Goal: Find specific page/section: Find specific page/section

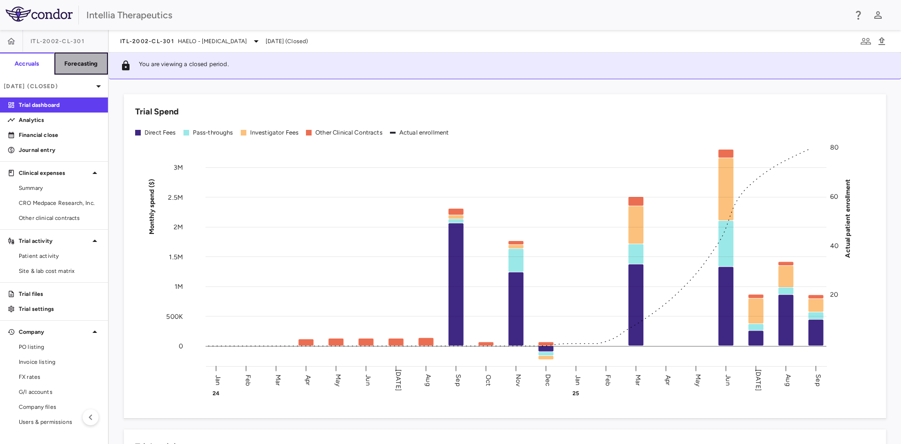
click at [98, 65] on h6 "Forecasting" at bounding box center [81, 64] width 34 height 8
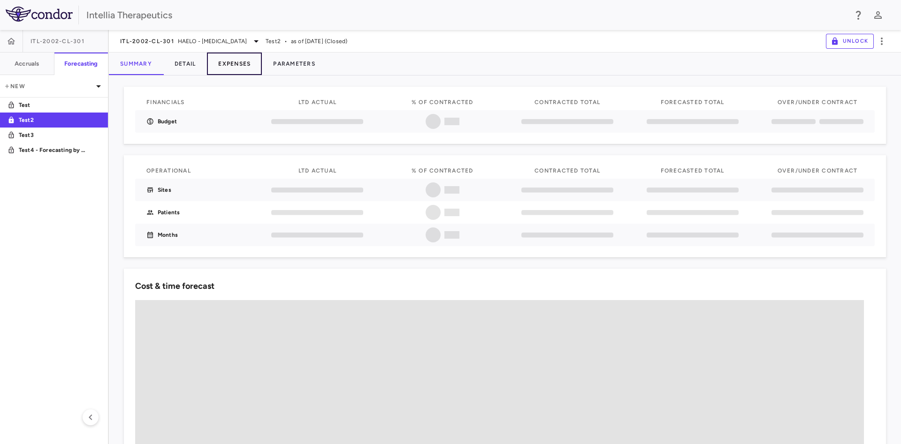
click at [239, 64] on button "Expenses" at bounding box center [234, 64] width 55 height 23
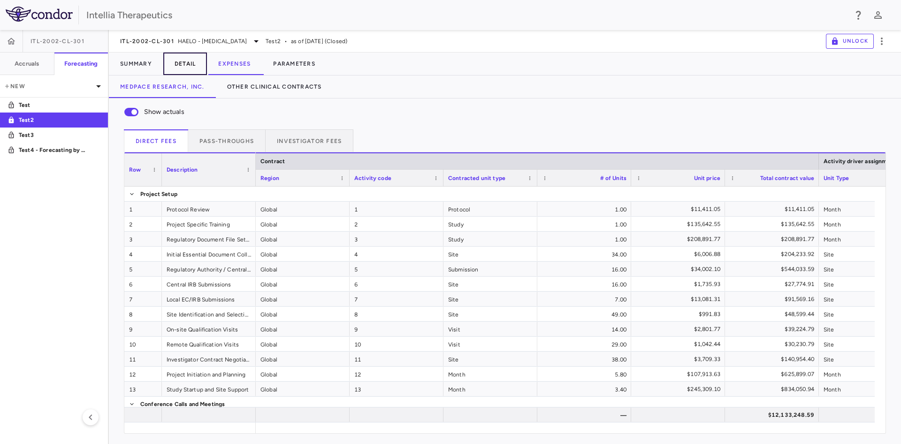
click at [175, 60] on button "Detail" at bounding box center [185, 64] width 44 height 23
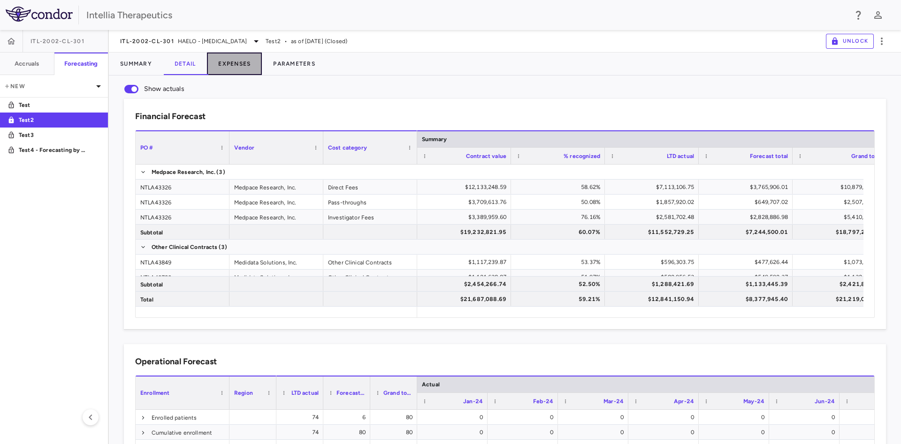
click at [243, 68] on button "Expenses" at bounding box center [234, 64] width 55 height 23
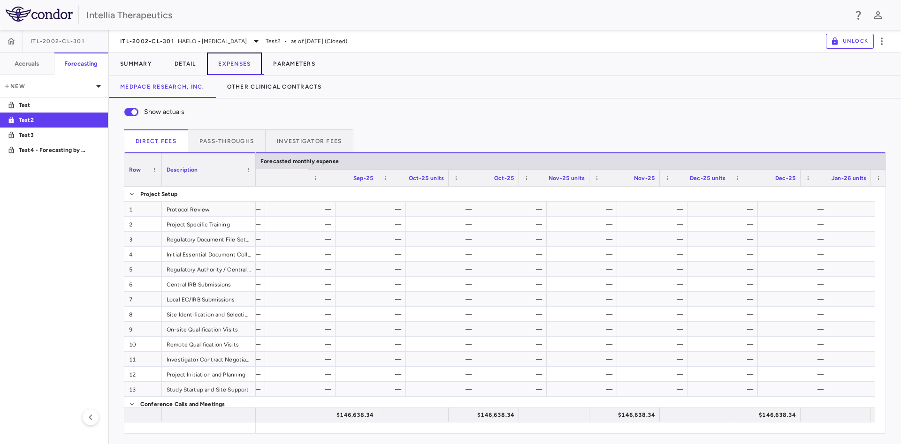
scroll to position [0, 4501]
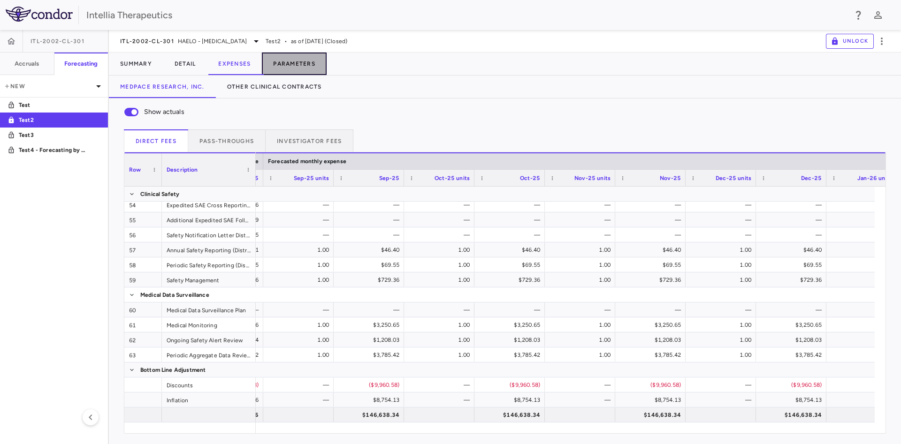
click at [310, 61] on button "Parameters" at bounding box center [294, 64] width 65 height 23
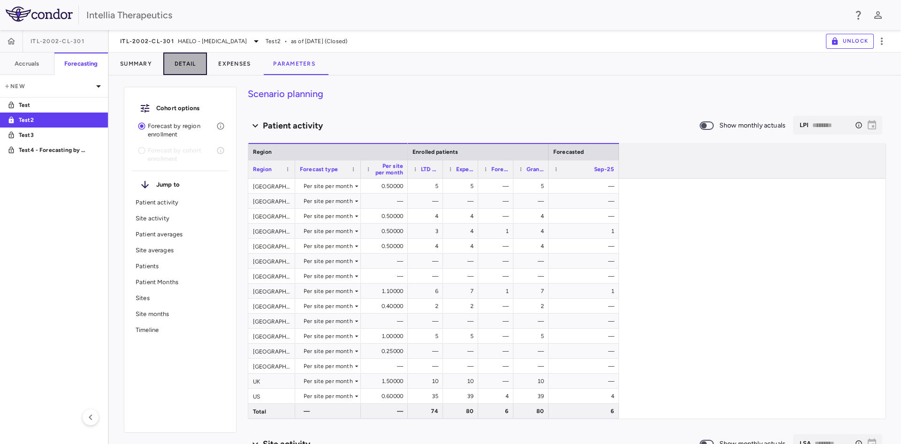
click at [204, 59] on button "Detail" at bounding box center [185, 64] width 44 height 23
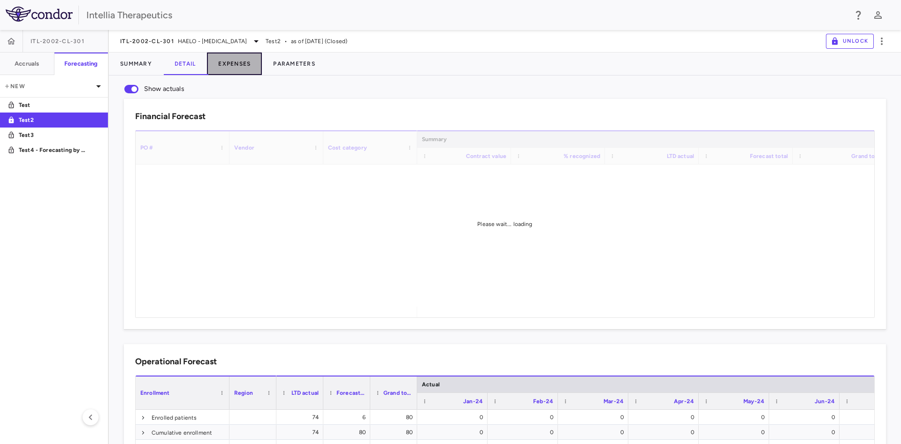
click at [251, 68] on button "Expenses" at bounding box center [234, 64] width 55 height 23
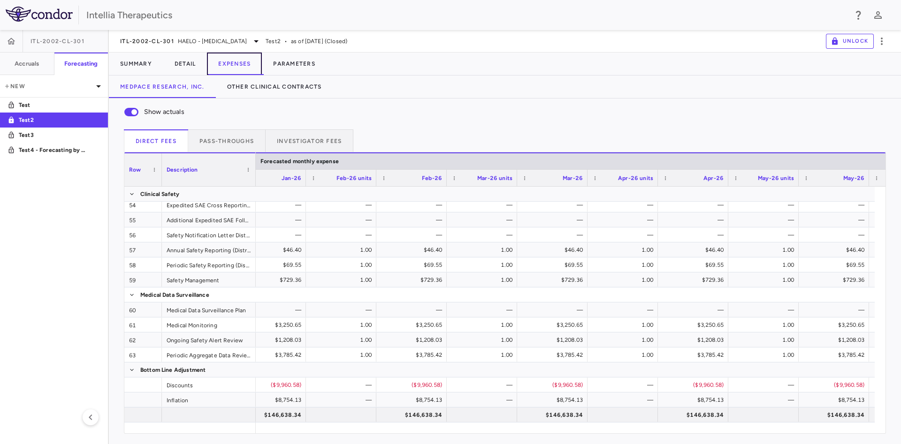
scroll to position [0, 5293]
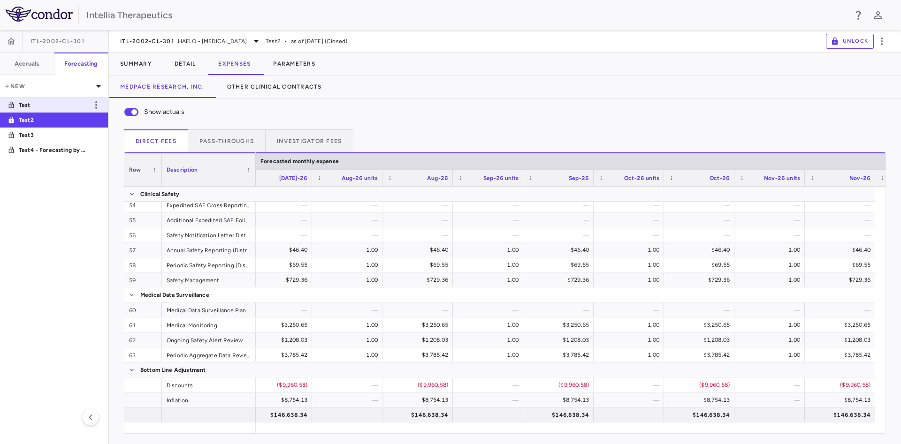
click at [68, 101] on p "Test" at bounding box center [53, 105] width 69 height 8
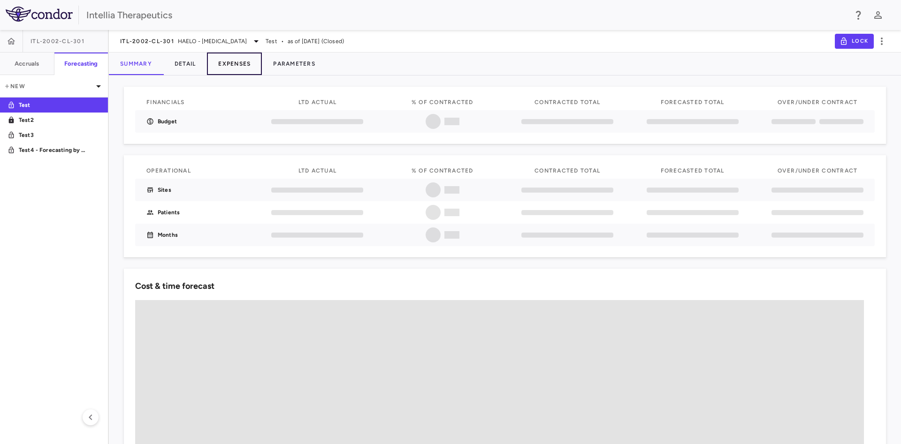
click at [262, 69] on button "Expenses" at bounding box center [234, 64] width 55 height 23
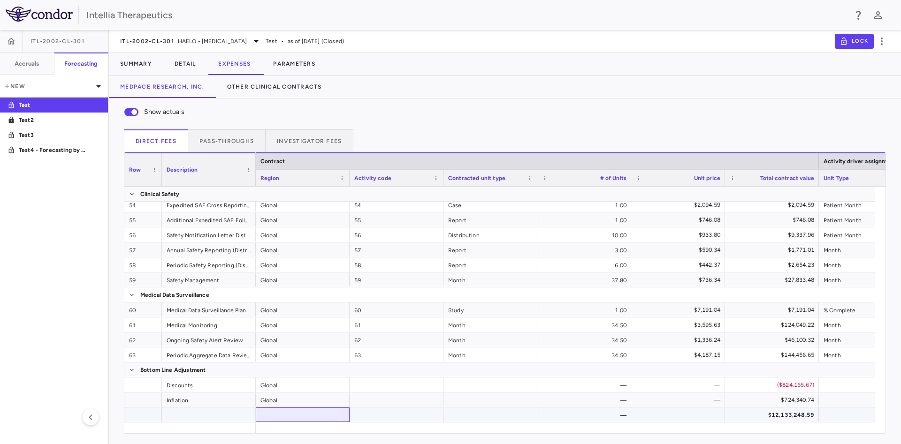
click at [291, 421] on div at bounding box center [303, 415] width 94 height 15
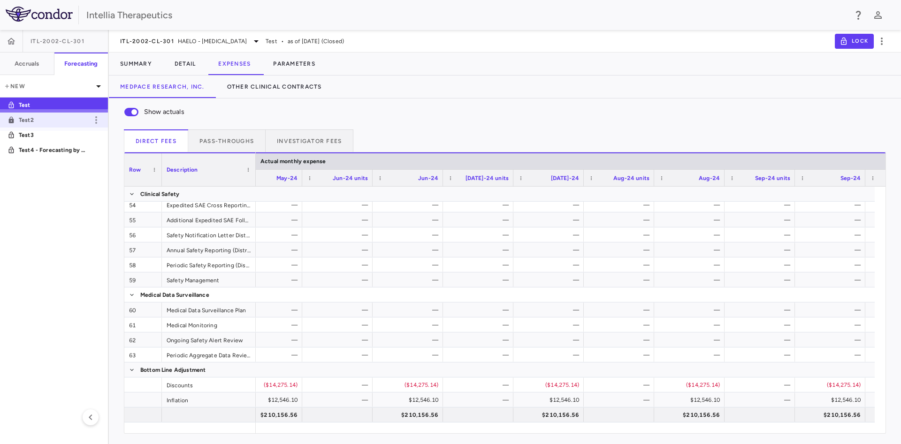
click at [51, 119] on p "Test2" at bounding box center [53, 120] width 69 height 8
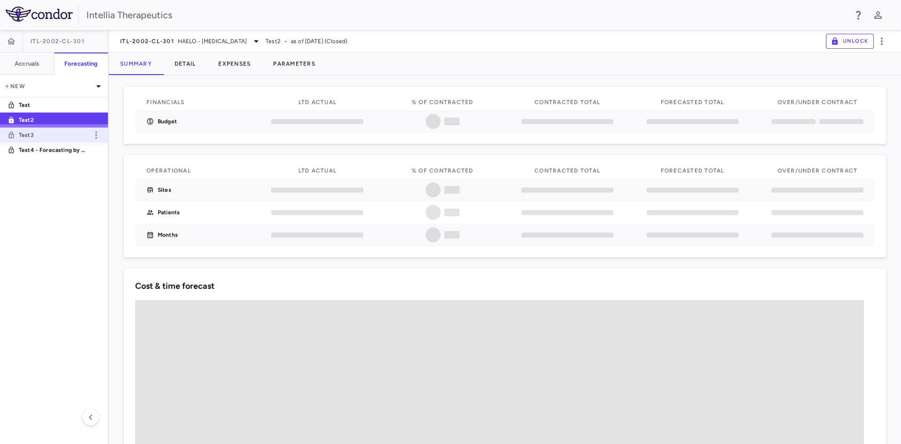
click at [48, 135] on p "Test3" at bounding box center [53, 135] width 69 height 8
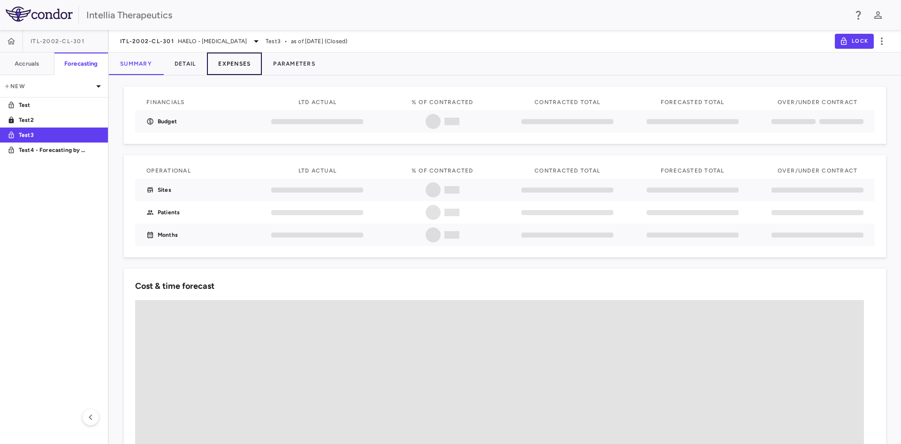
click at [235, 68] on button "Expenses" at bounding box center [234, 64] width 55 height 23
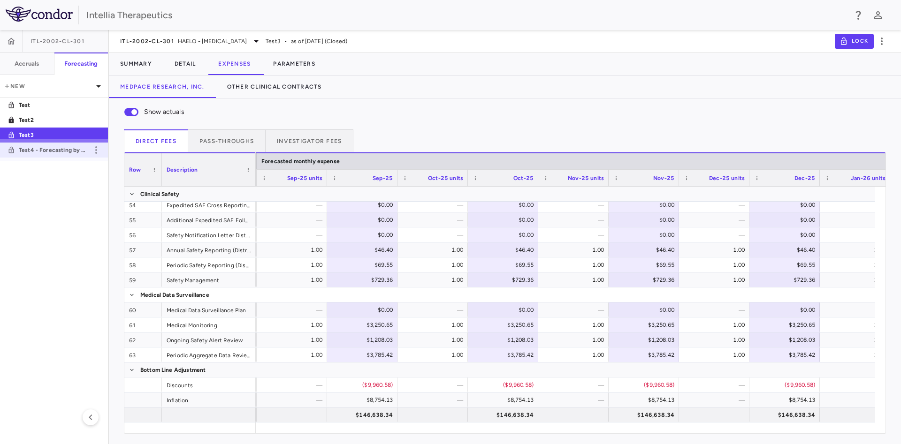
click at [54, 149] on p "Test4 - Forecasting by Cohort & Visit Cost" at bounding box center [53, 150] width 69 height 8
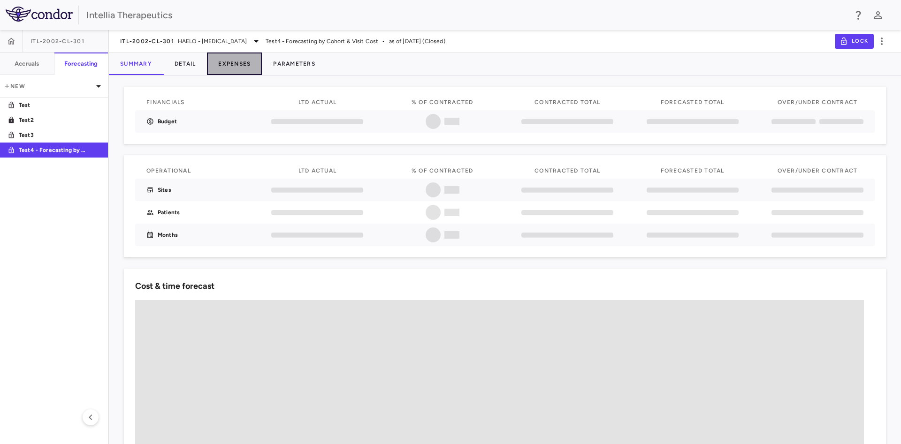
click at [250, 68] on button "Expenses" at bounding box center [234, 64] width 55 height 23
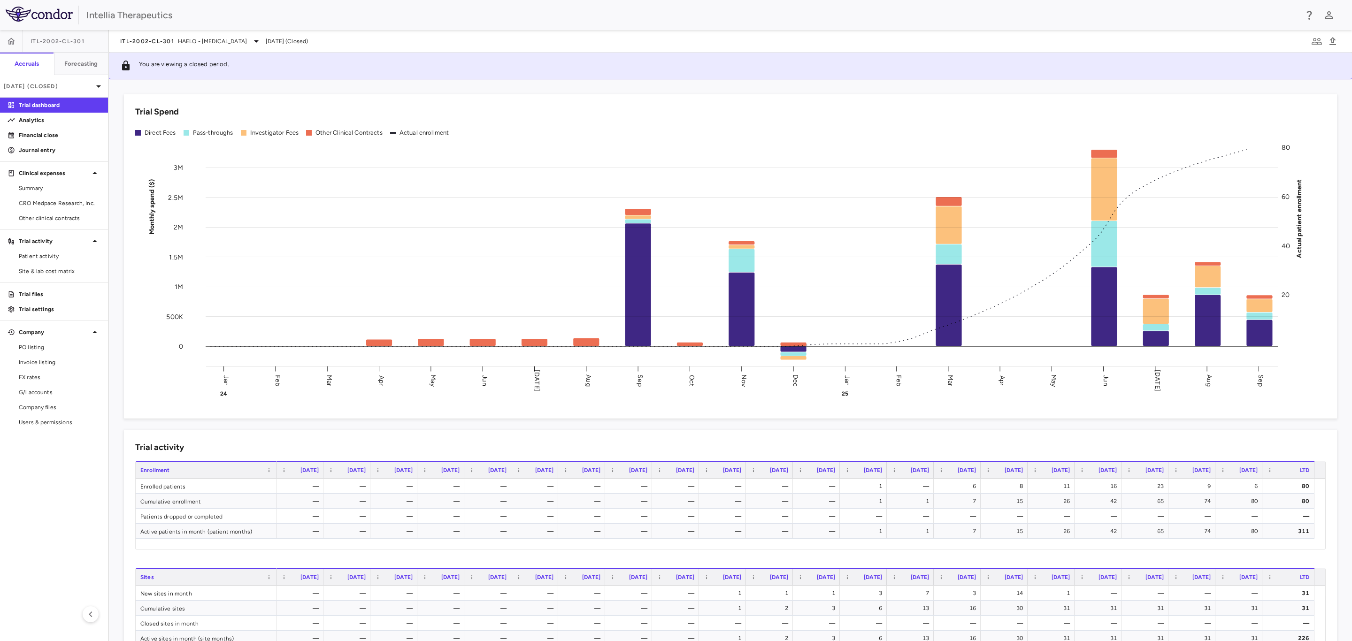
click at [197, 48] on div "ITL-2002-CL-301 HAELO - [MEDICAL_DATA] [DATE] (Closed)" at bounding box center [730, 41] width 1243 height 23
click at [205, 40] on span "HAELO - [MEDICAL_DATA]" at bounding box center [212, 41] width 69 height 8
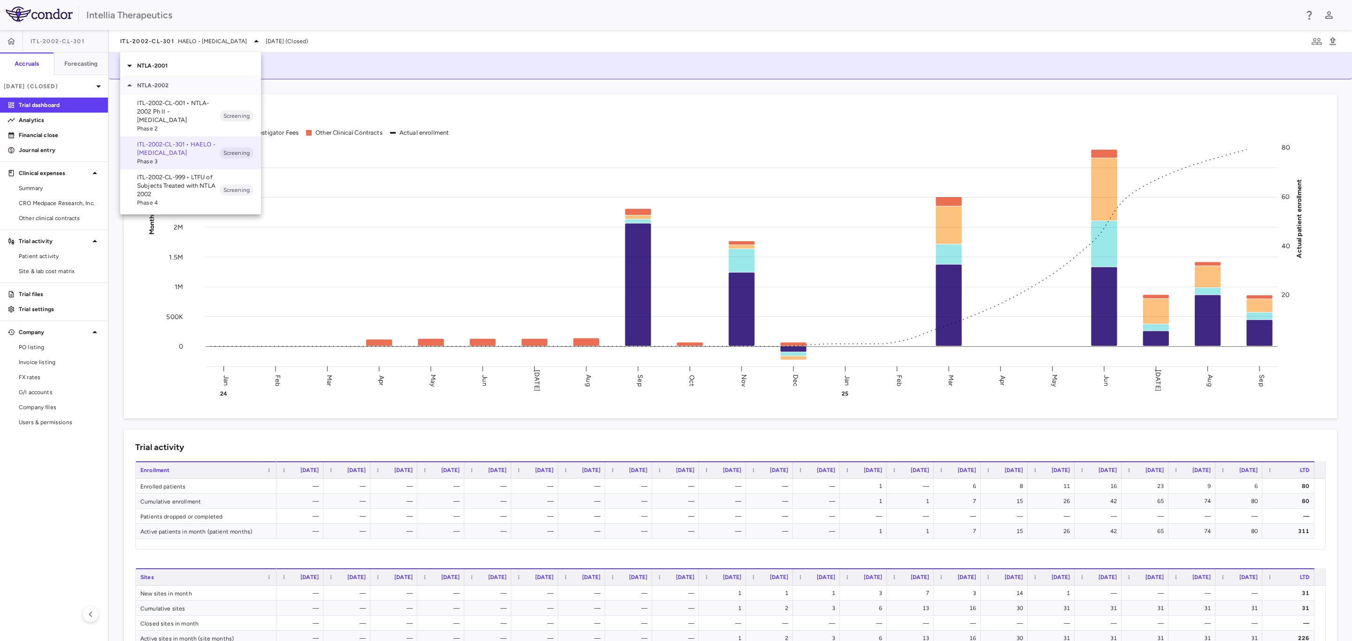
click at [128, 89] on icon at bounding box center [129, 85] width 11 height 11
click at [128, 67] on icon at bounding box center [129, 65] width 11 height 11
click at [200, 154] on p "ITL-2001-CL-311 • MAGNITUDE-2 - Hereditary transthyretin (ATTR) [MEDICAL_DATA] …" at bounding box center [178, 159] width 83 height 42
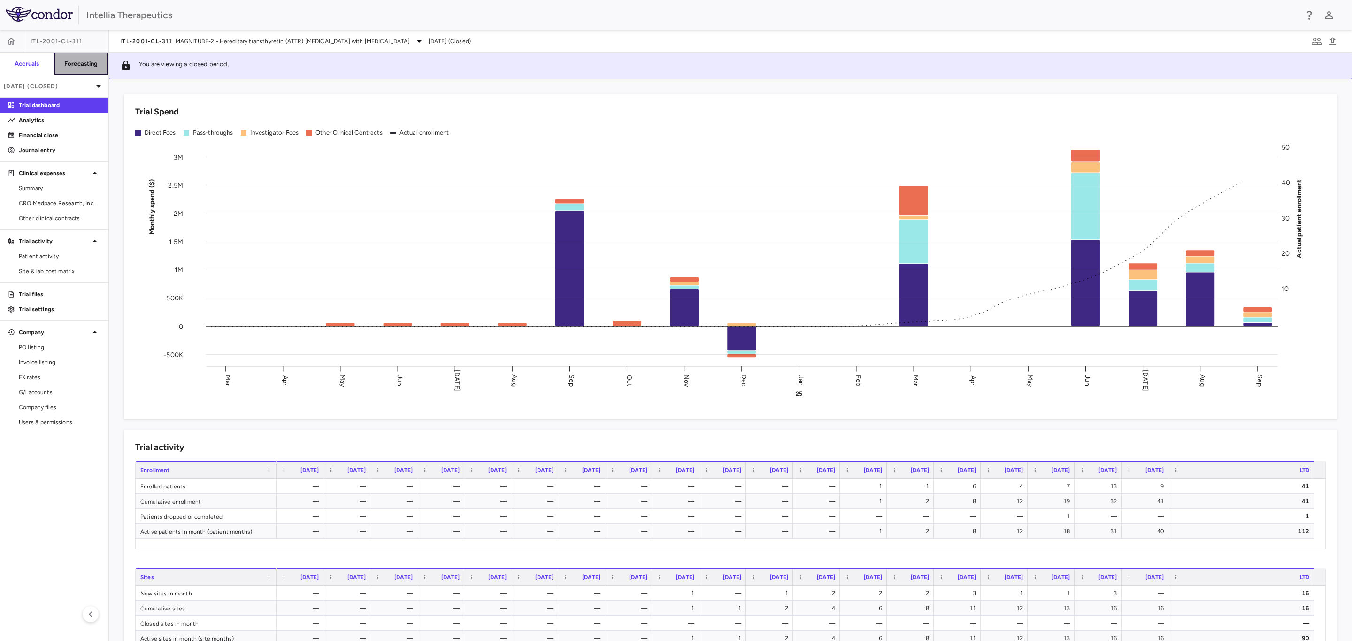
click at [68, 72] on button "Forecasting" at bounding box center [81, 64] width 54 height 23
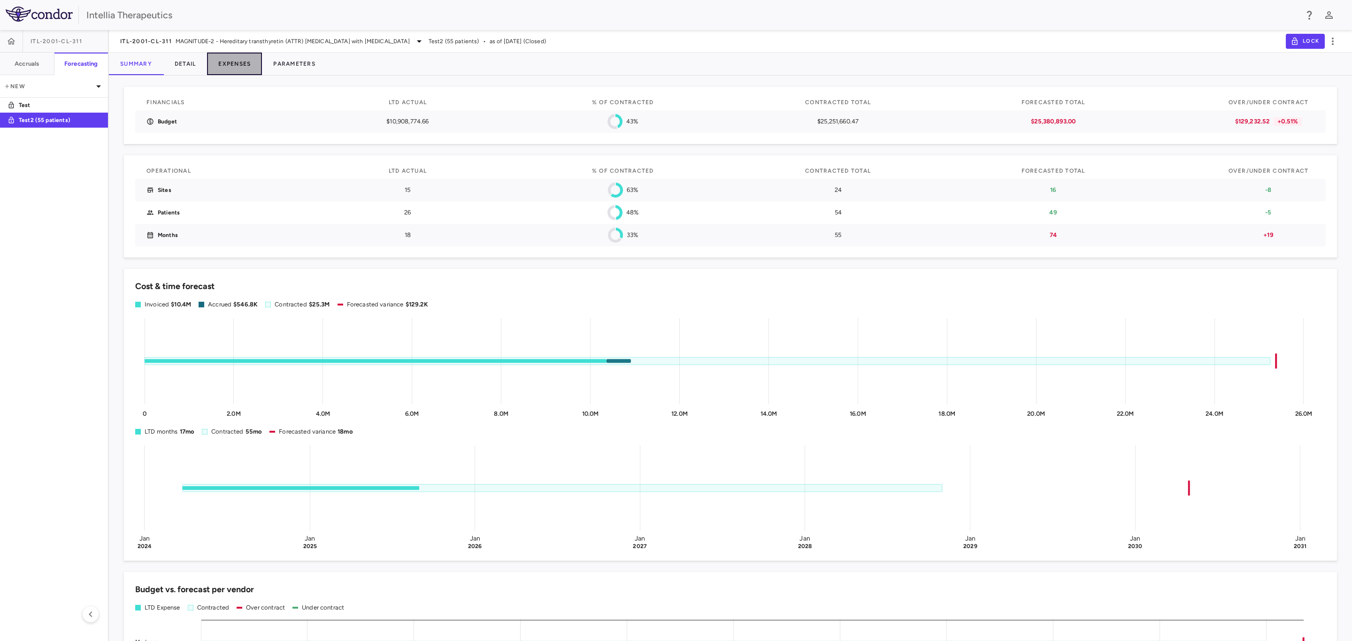
click at [239, 69] on button "Expenses" at bounding box center [234, 64] width 55 height 23
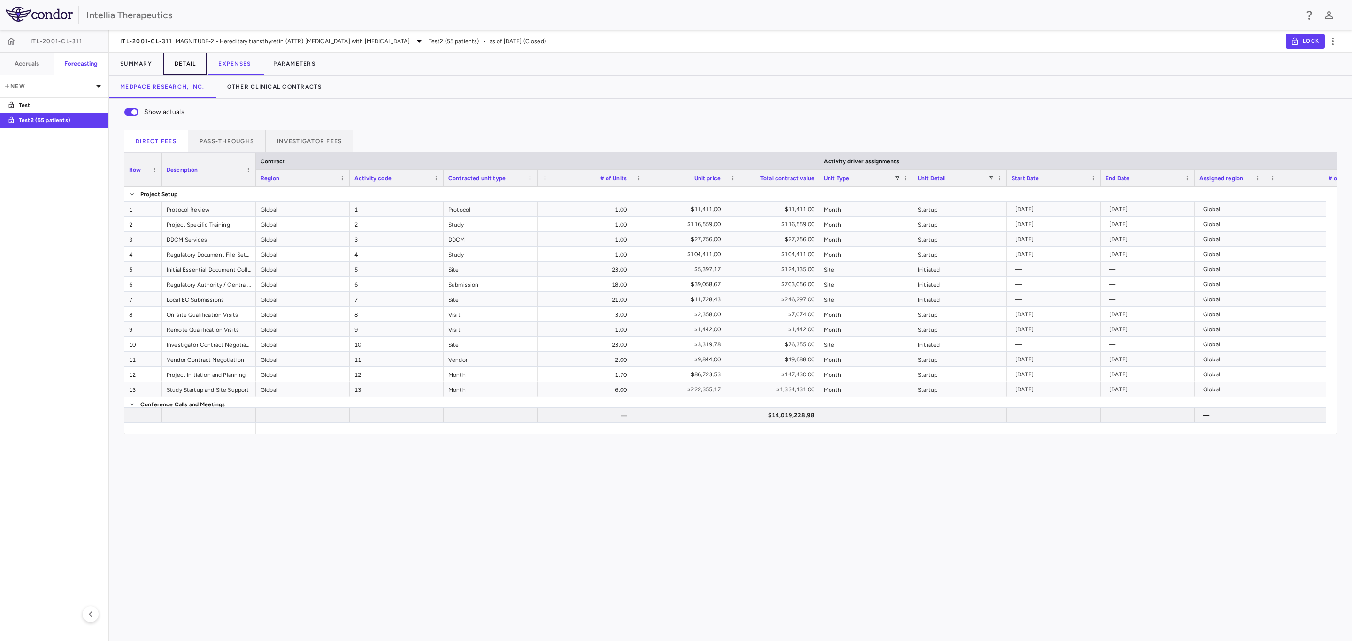
click at [183, 67] on button "Detail" at bounding box center [185, 64] width 44 height 23
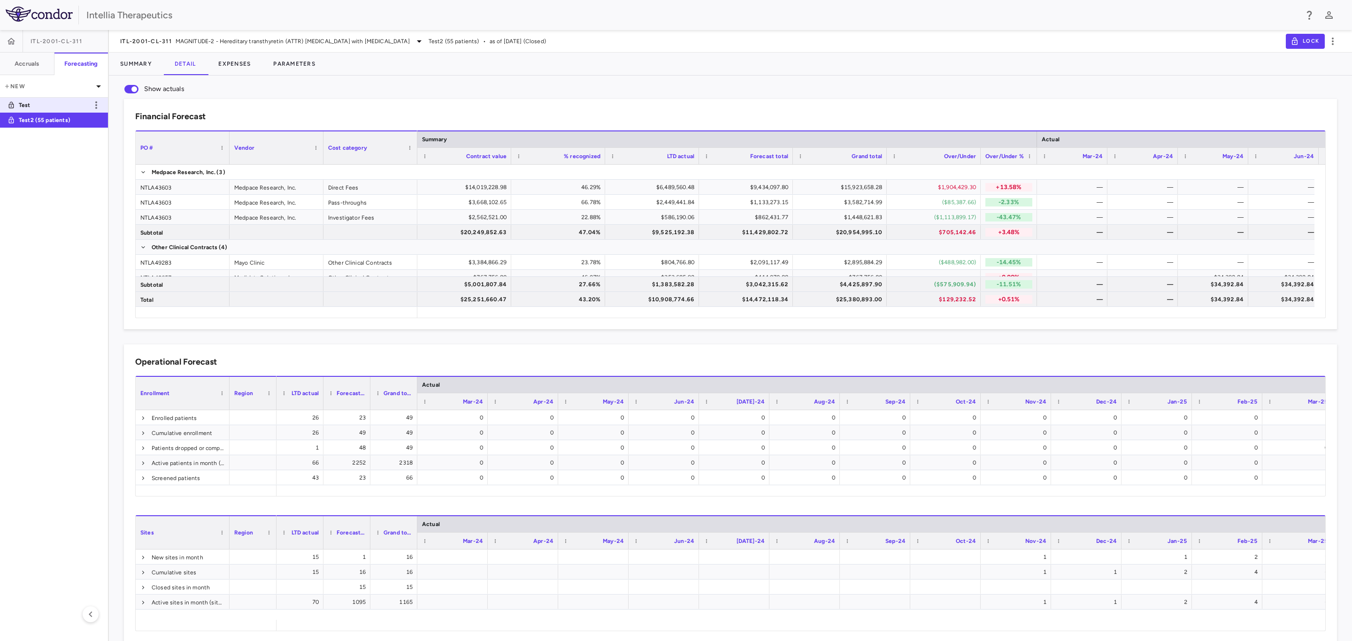
click at [66, 101] on p "Test" at bounding box center [53, 105] width 69 height 8
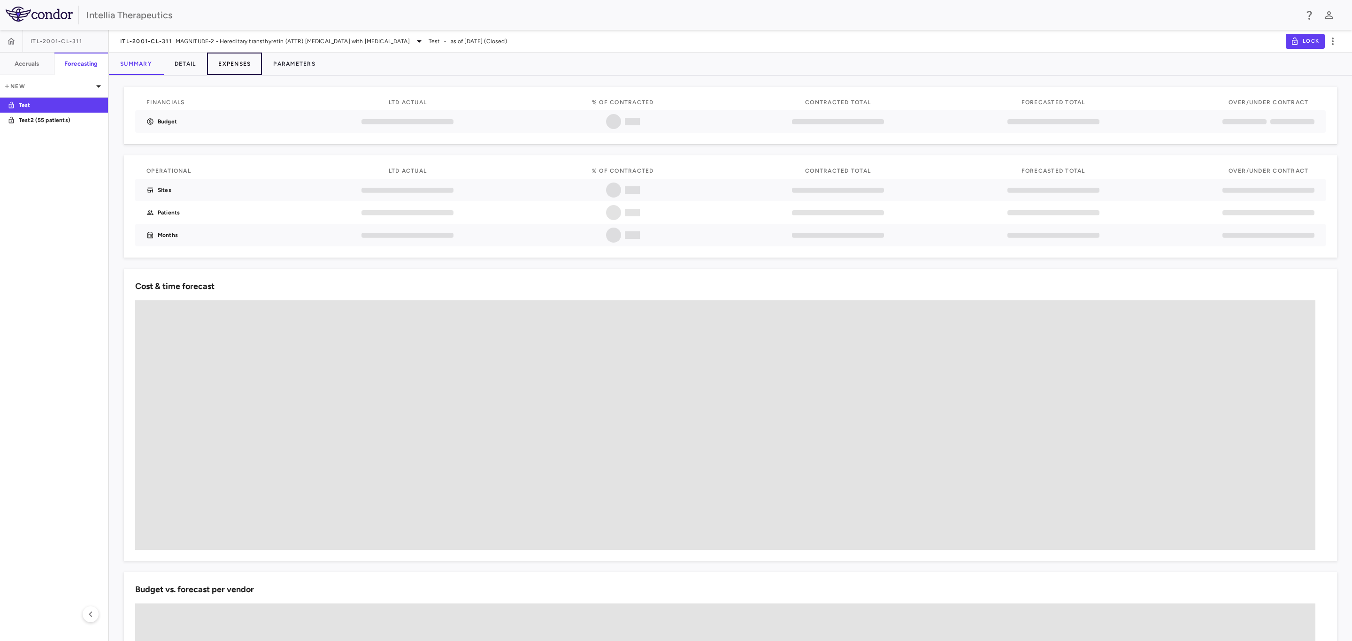
click at [238, 66] on button "Expenses" at bounding box center [234, 64] width 55 height 23
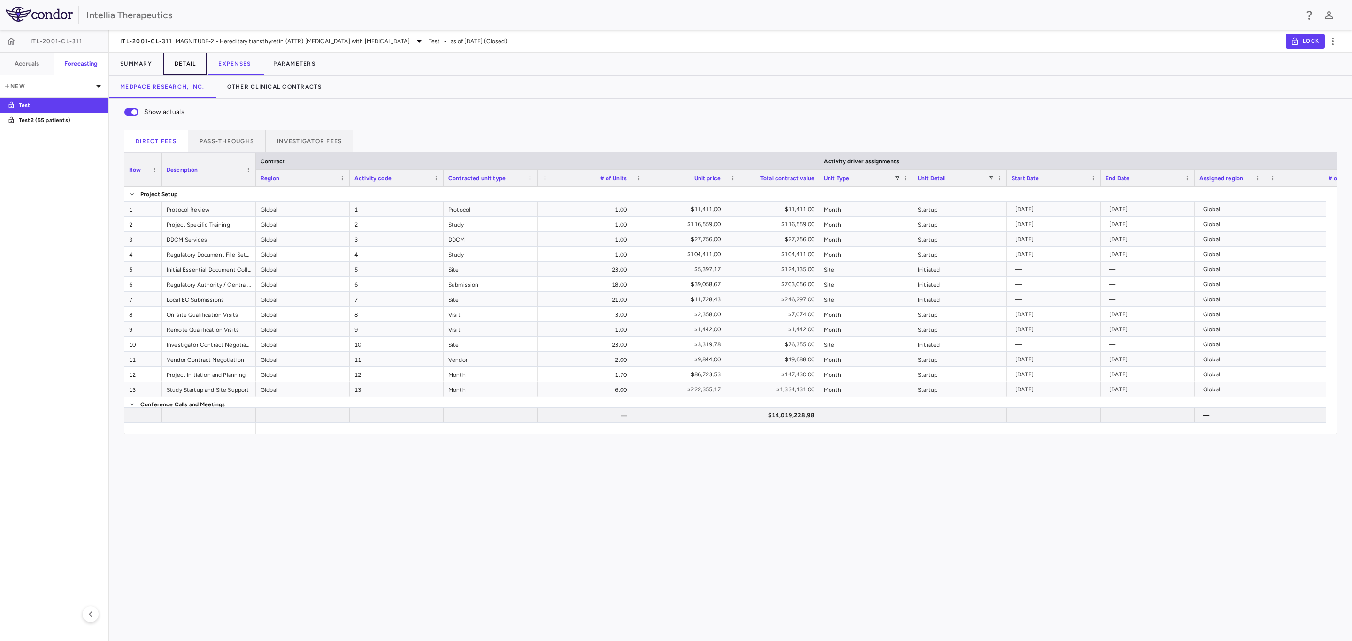
click at [198, 56] on button "Detail" at bounding box center [185, 64] width 44 height 23
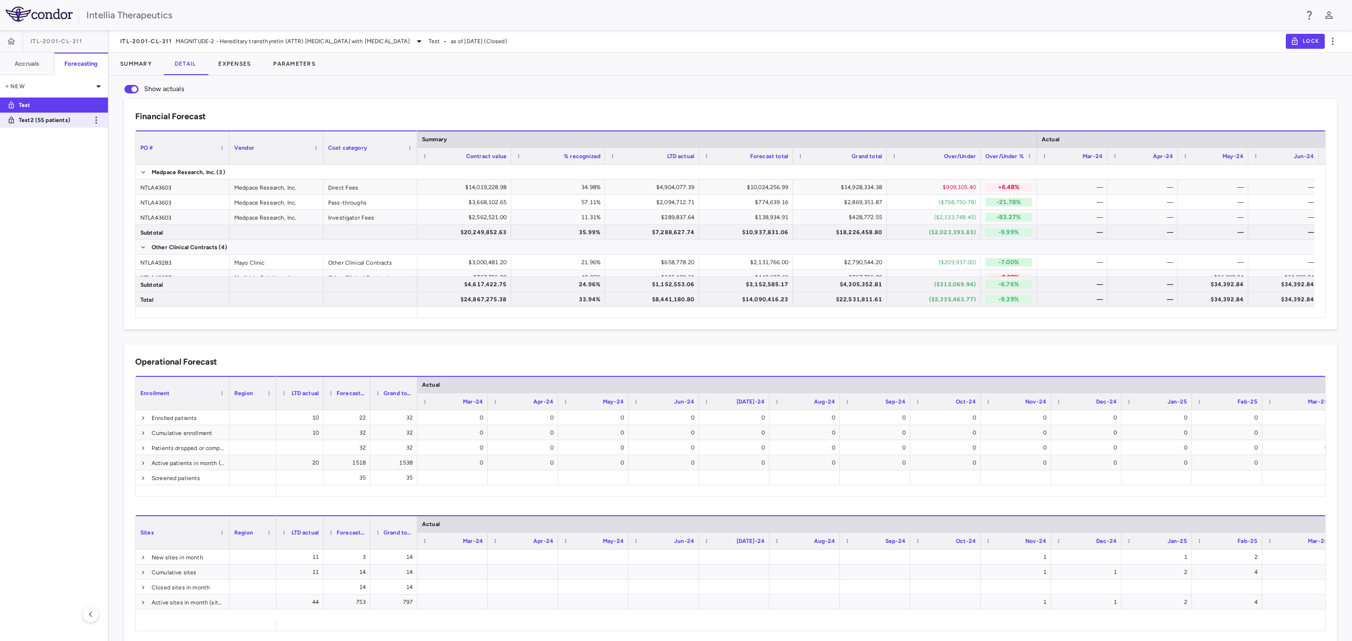
click at [31, 112] on link "Test2 (55 patients)" at bounding box center [54, 120] width 108 height 22
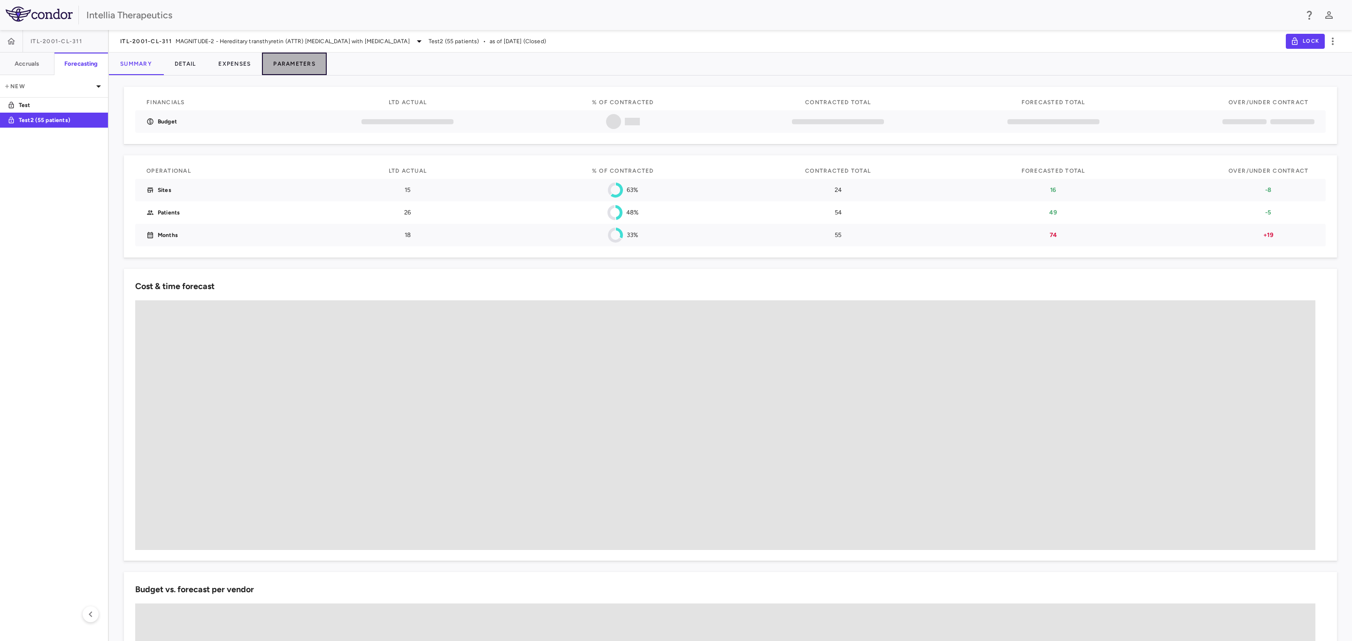
click at [310, 65] on button "Parameters" at bounding box center [294, 64] width 65 height 23
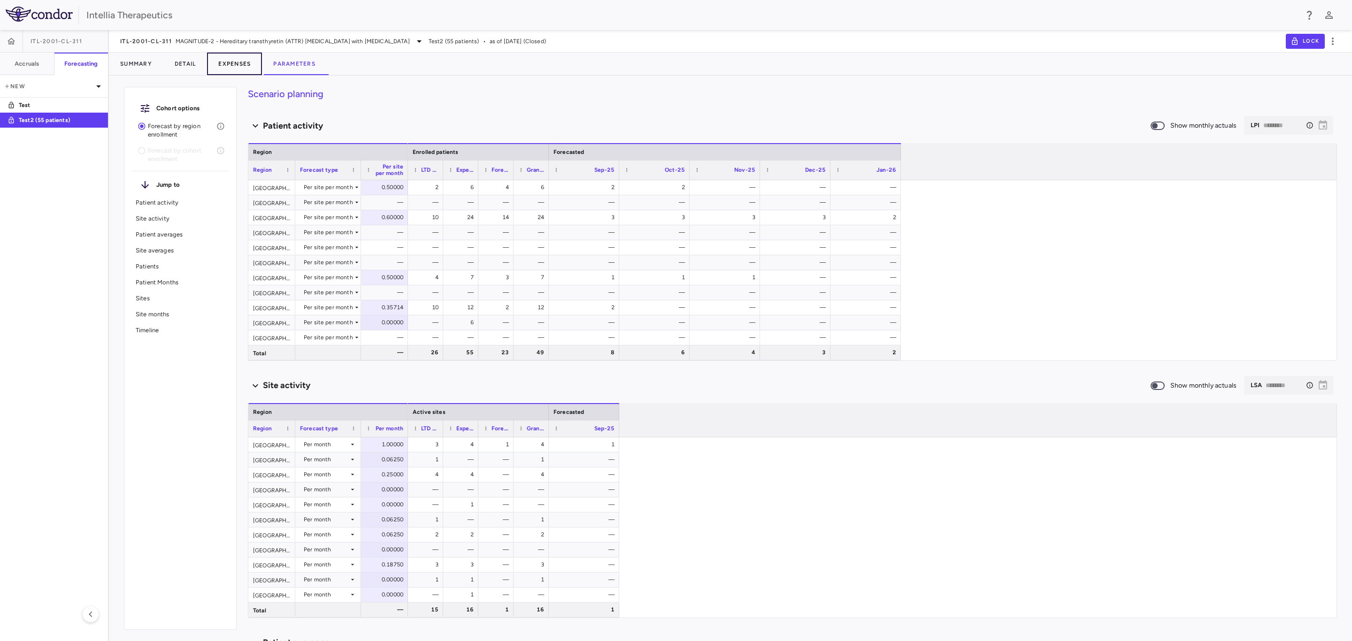
click at [215, 68] on button "Expenses" at bounding box center [234, 64] width 55 height 23
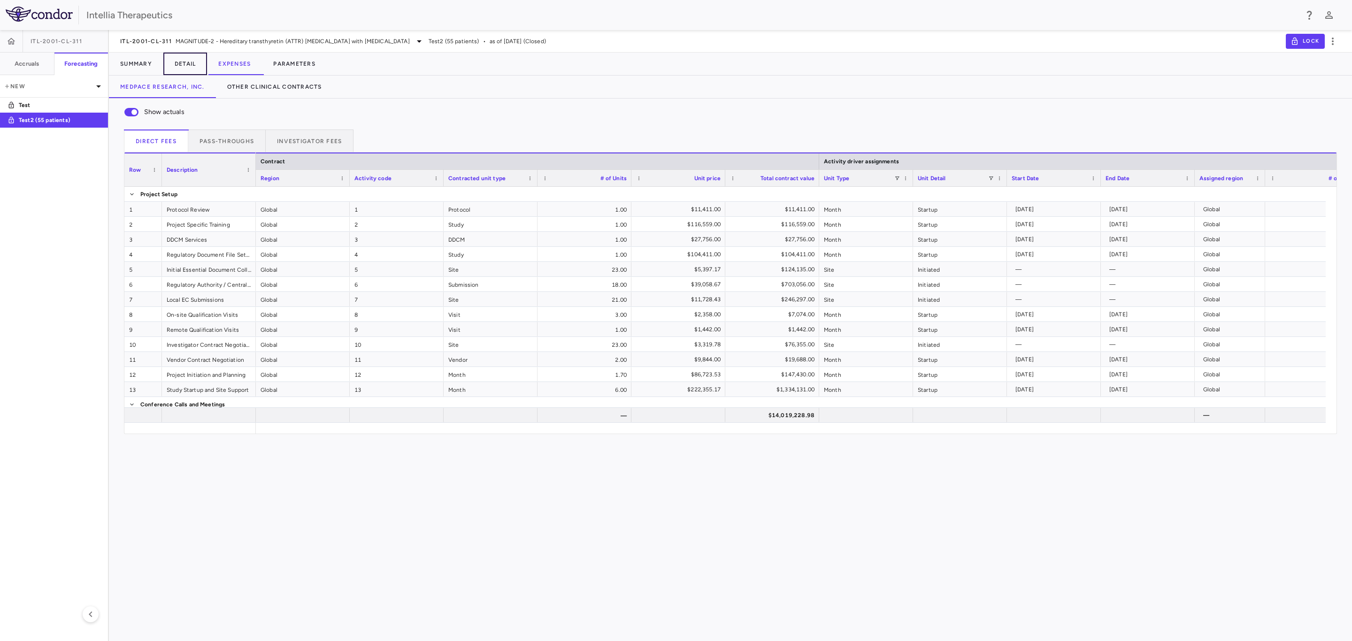
click at [193, 60] on button "Detail" at bounding box center [185, 64] width 44 height 23
